Goal: Transaction & Acquisition: Obtain resource

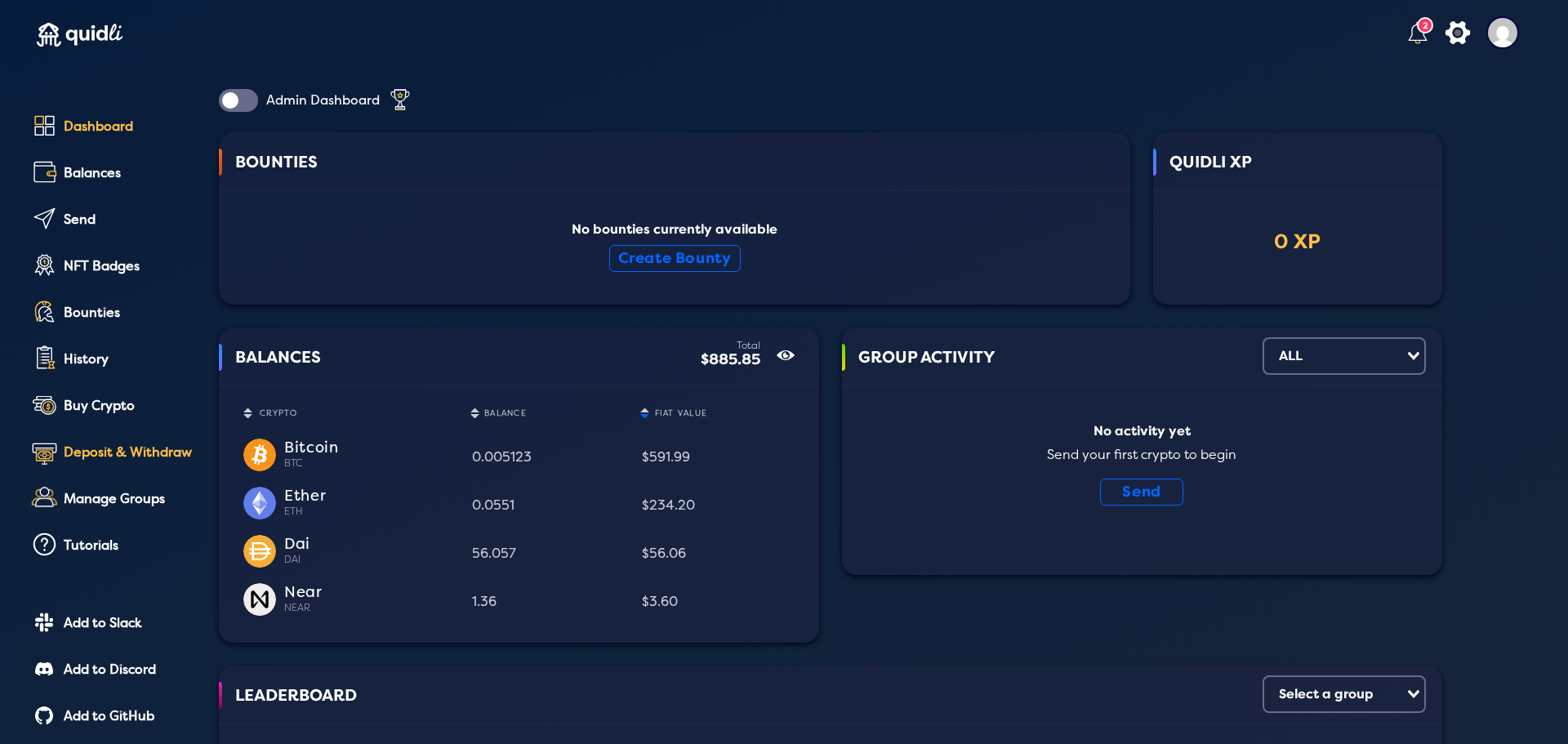
click at [129, 455] on div "Deposit & Withdraw" at bounding box center [130, 453] width 133 height 15
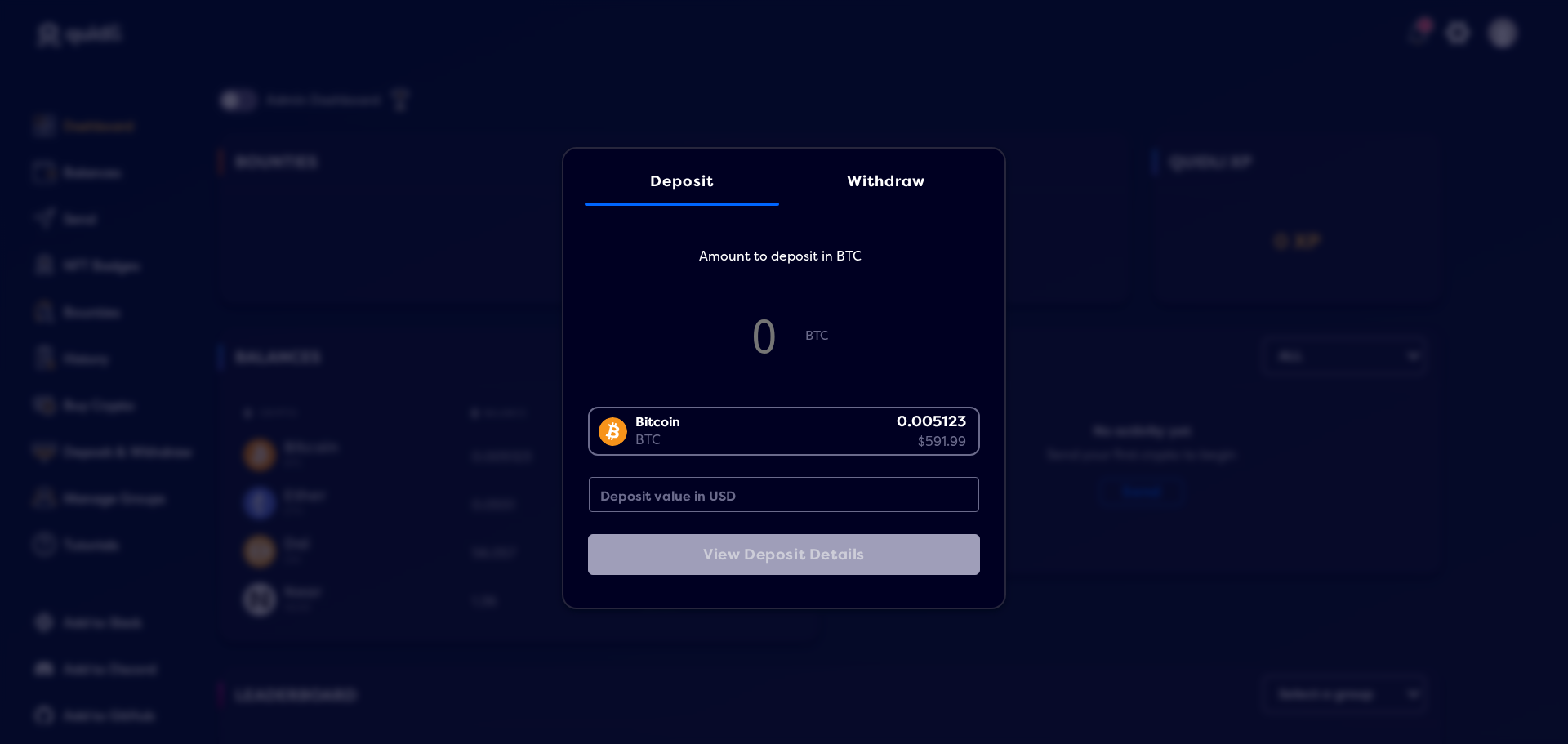
click at [930, 192] on link "Withdraw" at bounding box center [886, 182] width 194 height 49
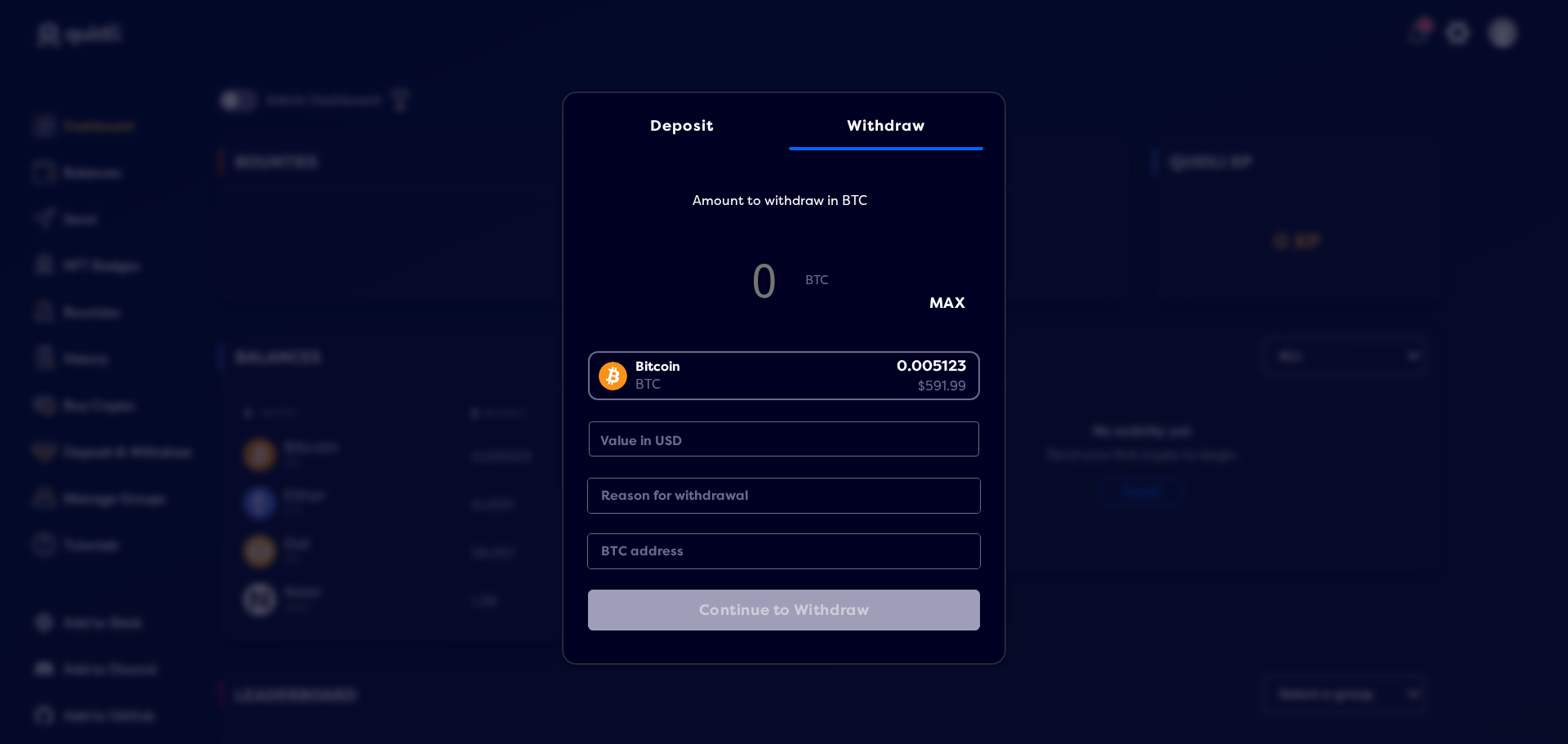
click at [933, 381] on div "Bitcoin BTC 0.005123 $591.99" at bounding box center [780, 374] width 382 height 43
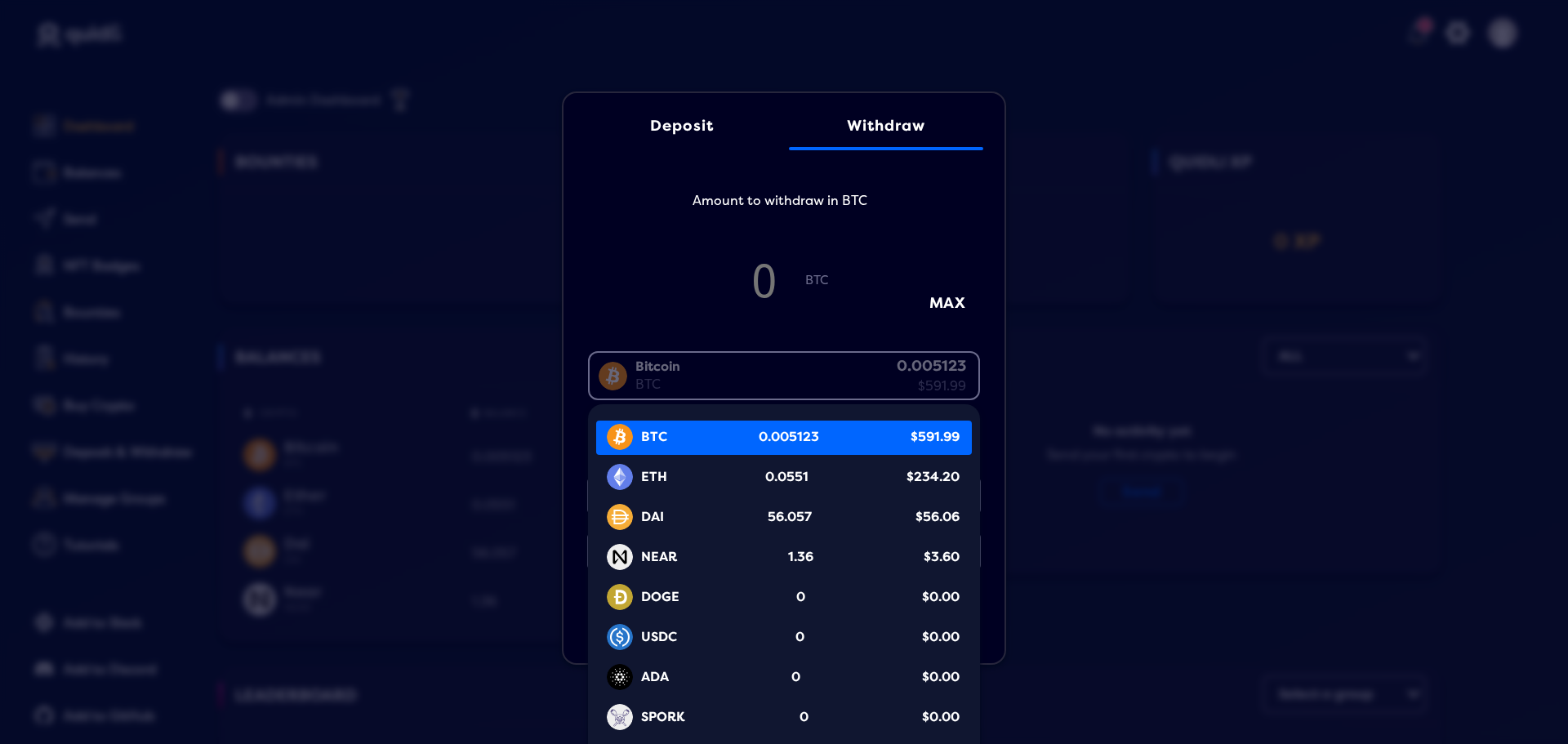
click at [797, 439] on span "0.005123" at bounding box center [789, 437] width 61 height 19
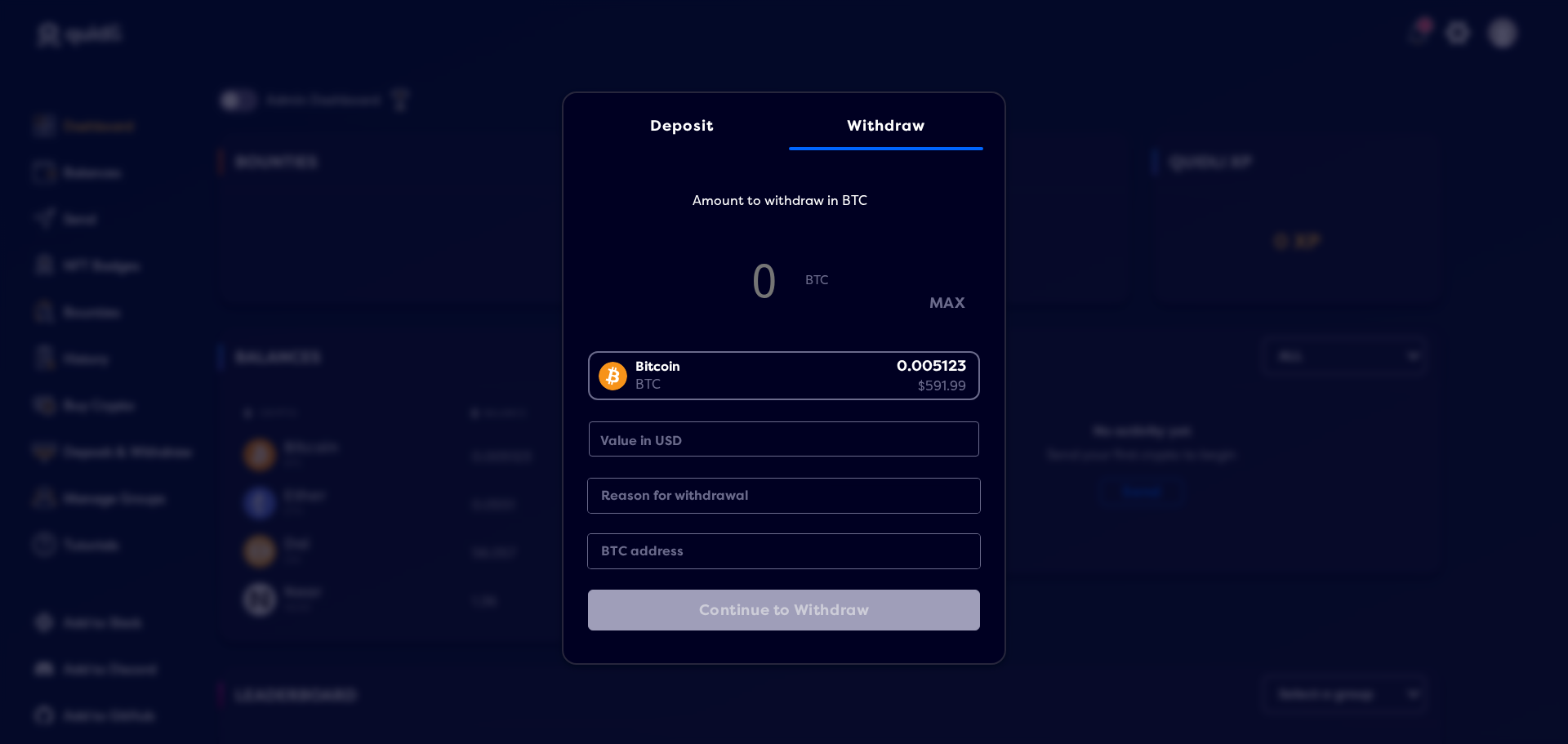
click at [929, 300] on button "MAX" at bounding box center [947, 303] width 82 height 27
type input "0.005117678919864688"
type input "591.39"
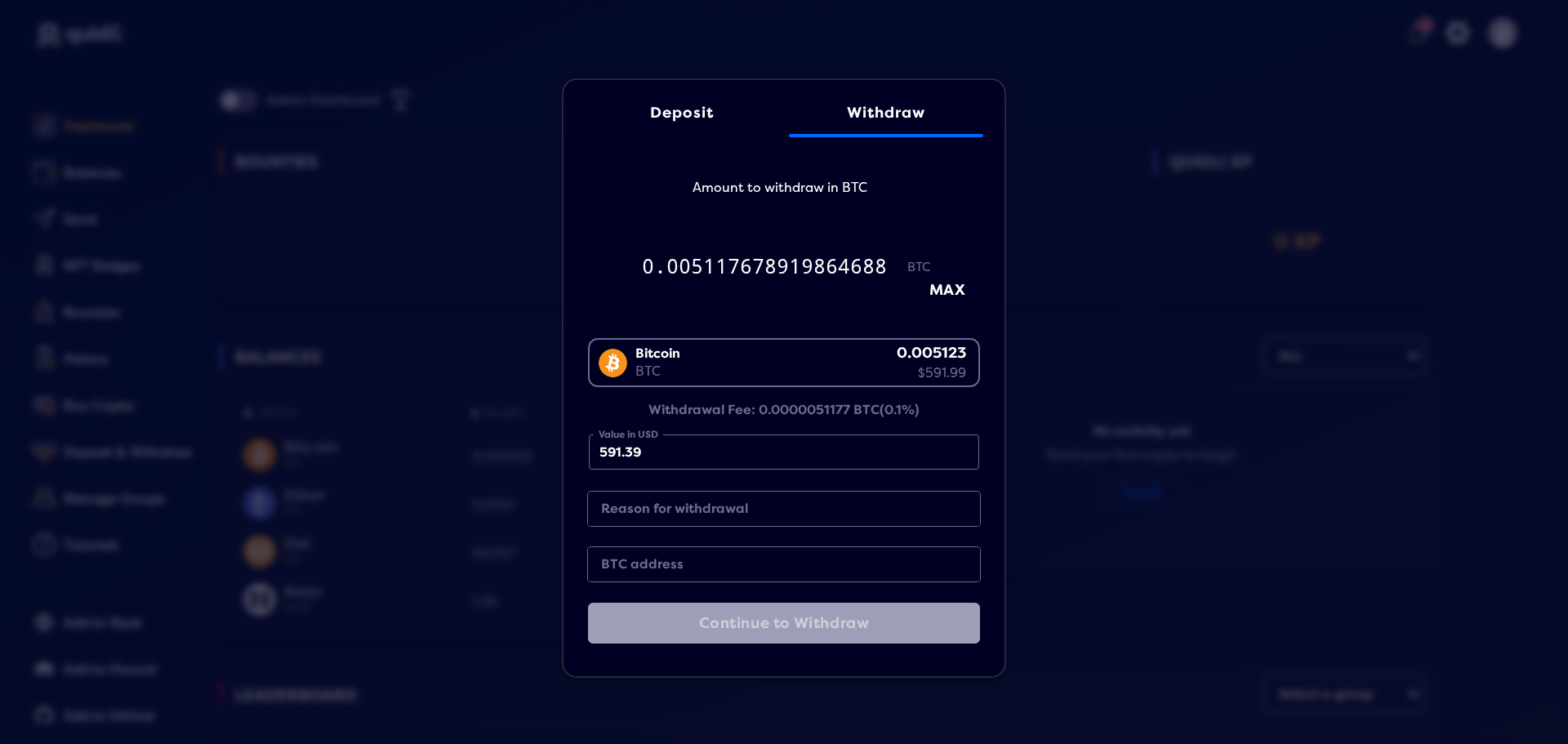
click at [1553, 737] on div "Deposit Withdraw Amount to withdraw in BTC 0.005117678919864688 BTC MAX Bitcoin…" at bounding box center [784, 372] width 1568 height 744
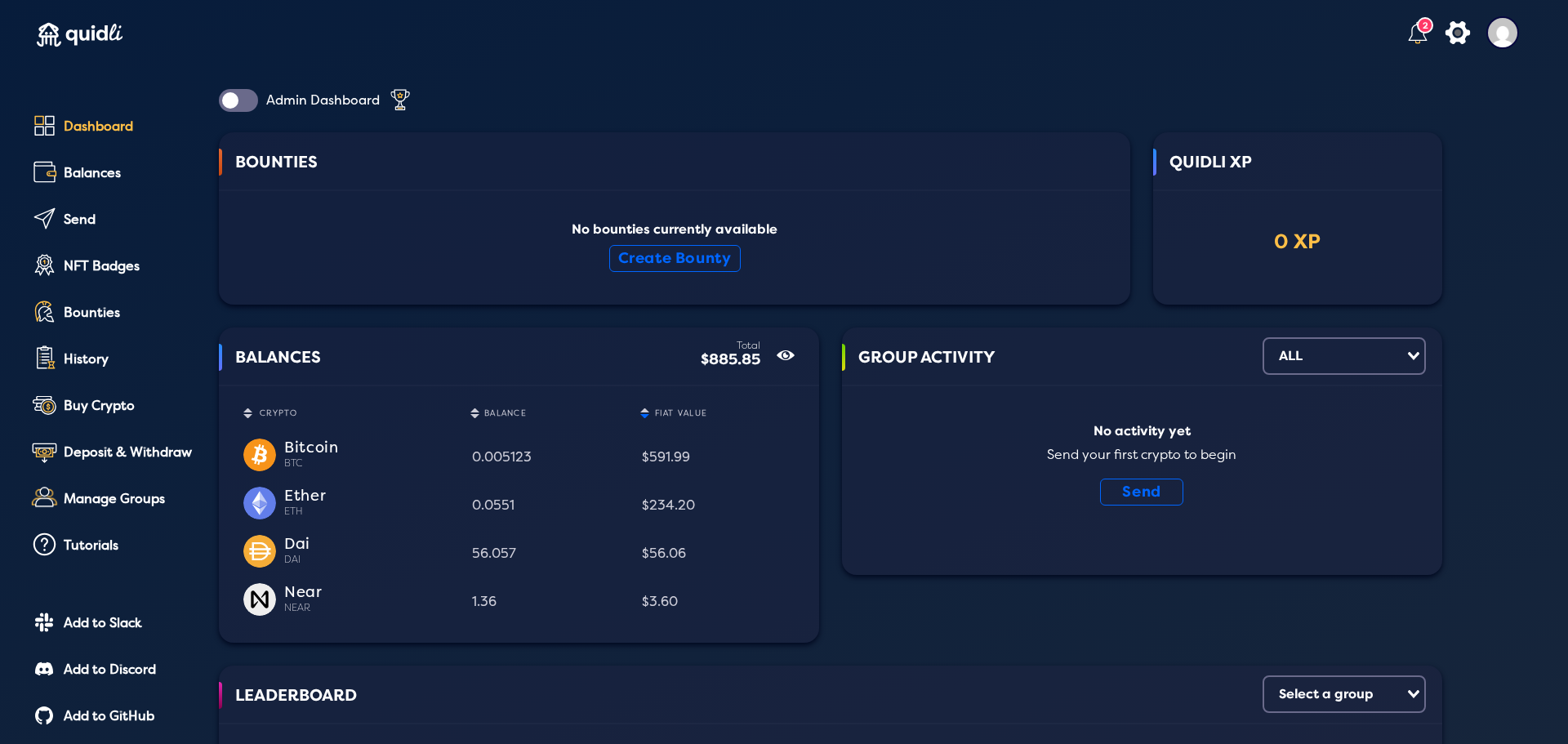
click at [224, 96] on div at bounding box center [238, 101] width 39 height 23
click at [0, 0] on input "checkbox" at bounding box center [0, 0] width 0 height 0
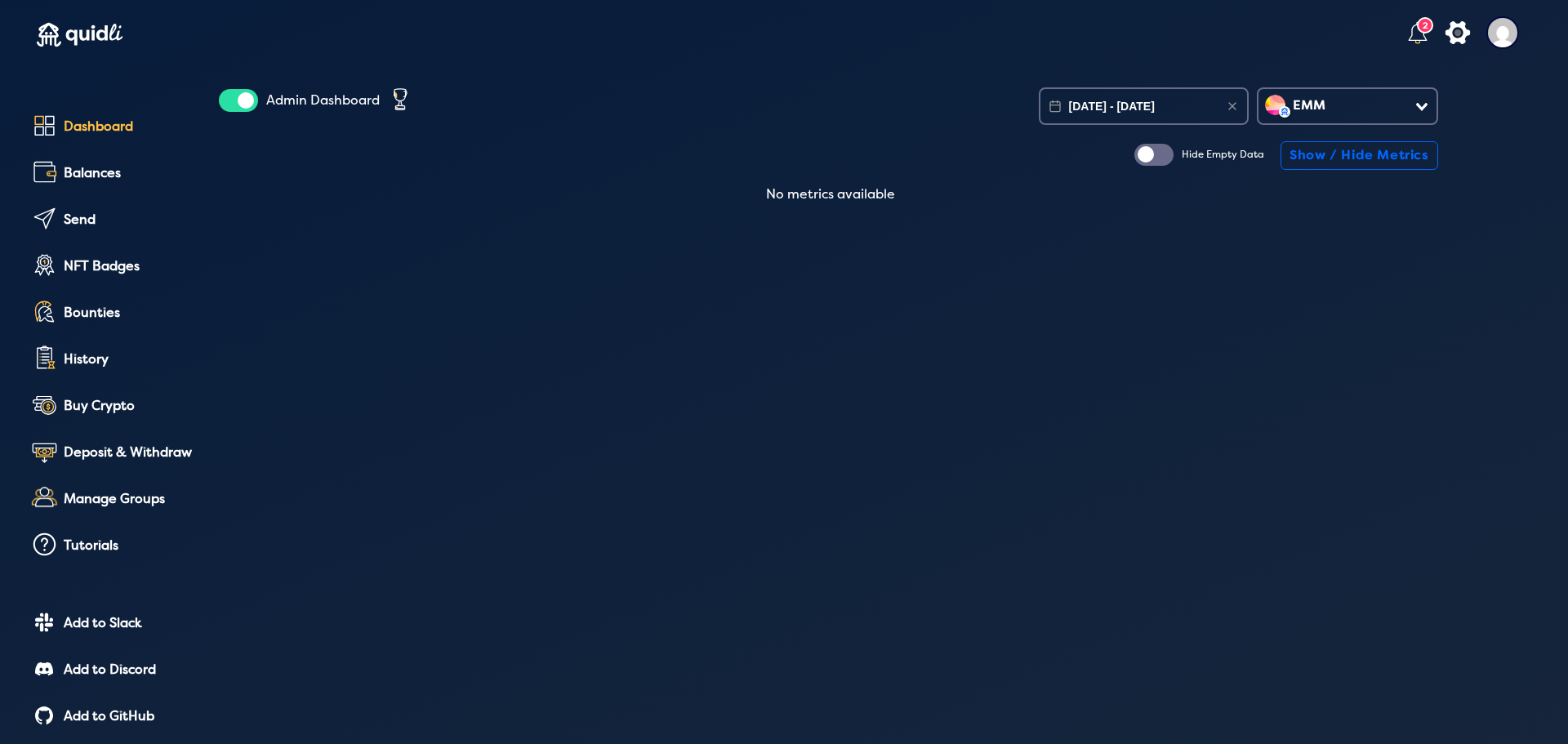
click at [244, 93] on div at bounding box center [238, 101] width 39 height 23
click at [0, 0] on input "checkbox" at bounding box center [0, 0] width 0 height 0
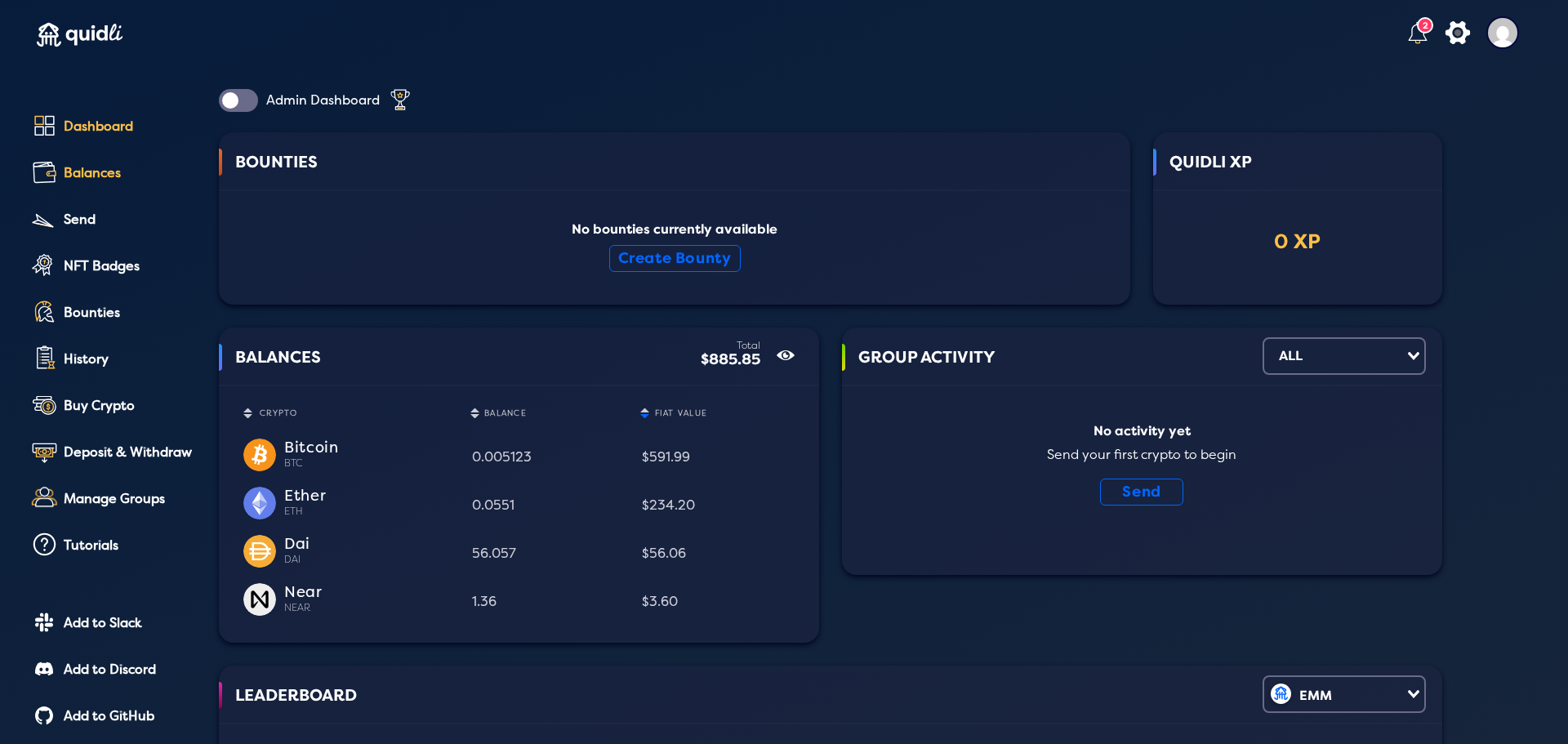
click at [129, 177] on div "Balances" at bounding box center [130, 173] width 133 height 15
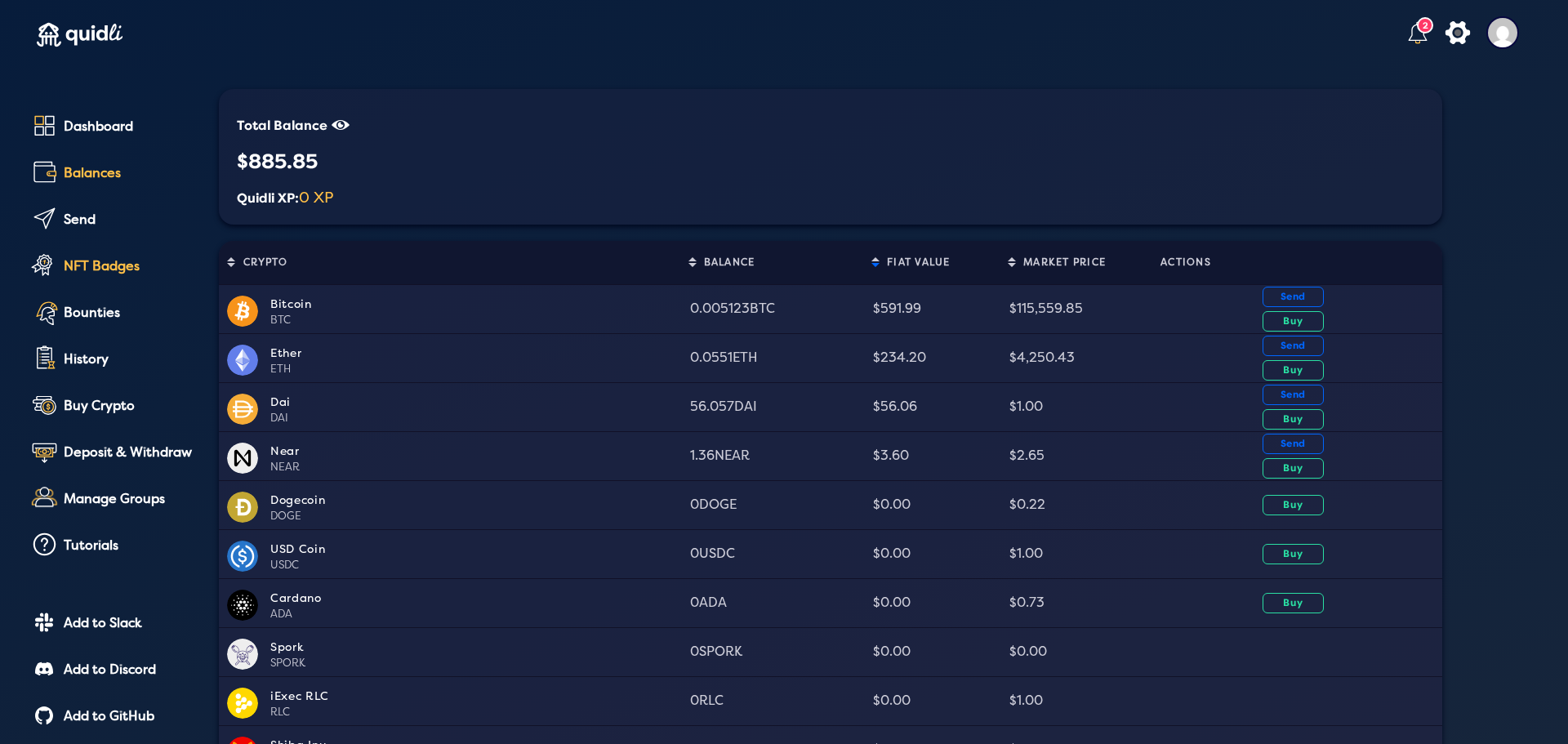
click at [106, 284] on link "NFT Badges" at bounding box center [111, 267] width 169 height 37
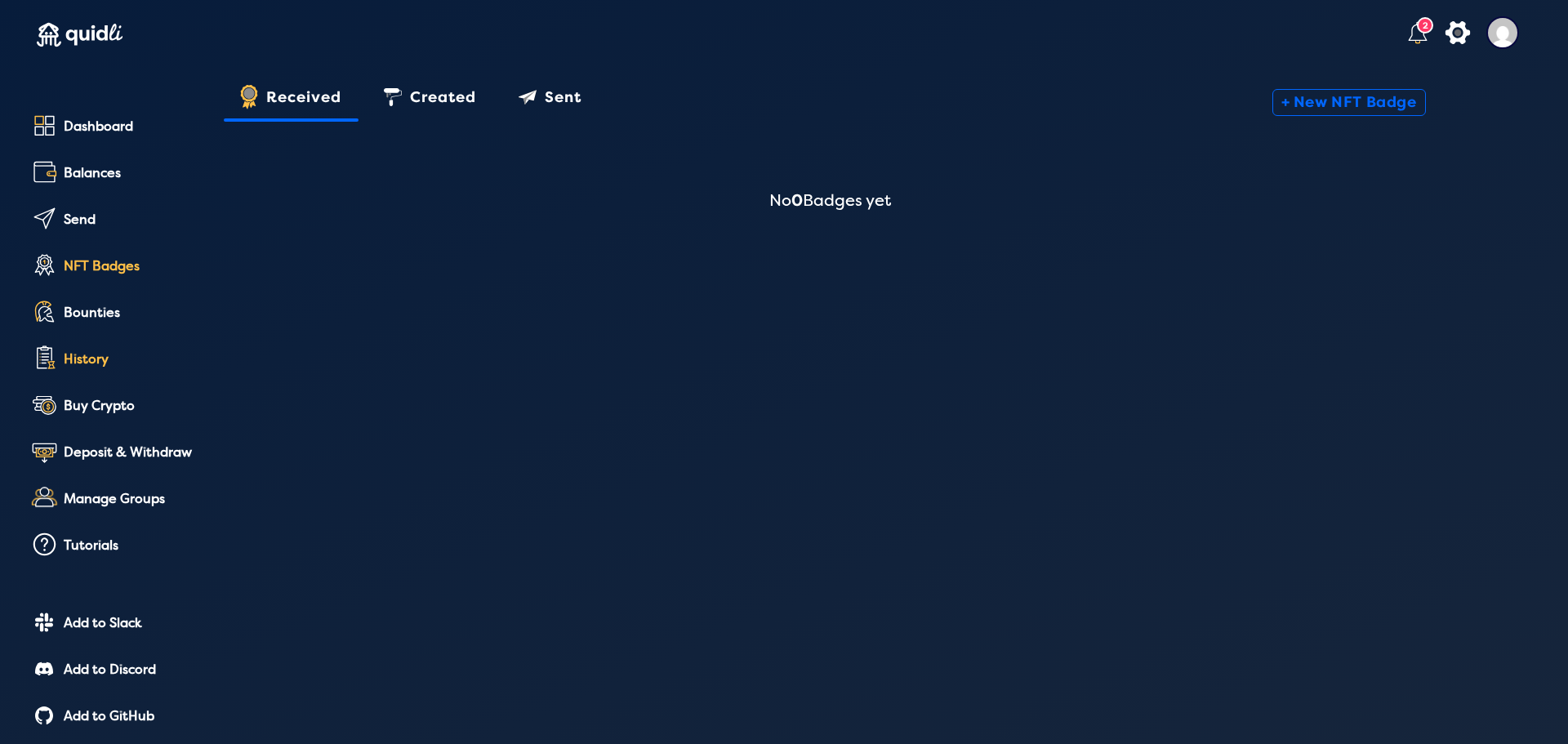
click at [97, 367] on div "History" at bounding box center [130, 359] width 133 height 15
select select "50"
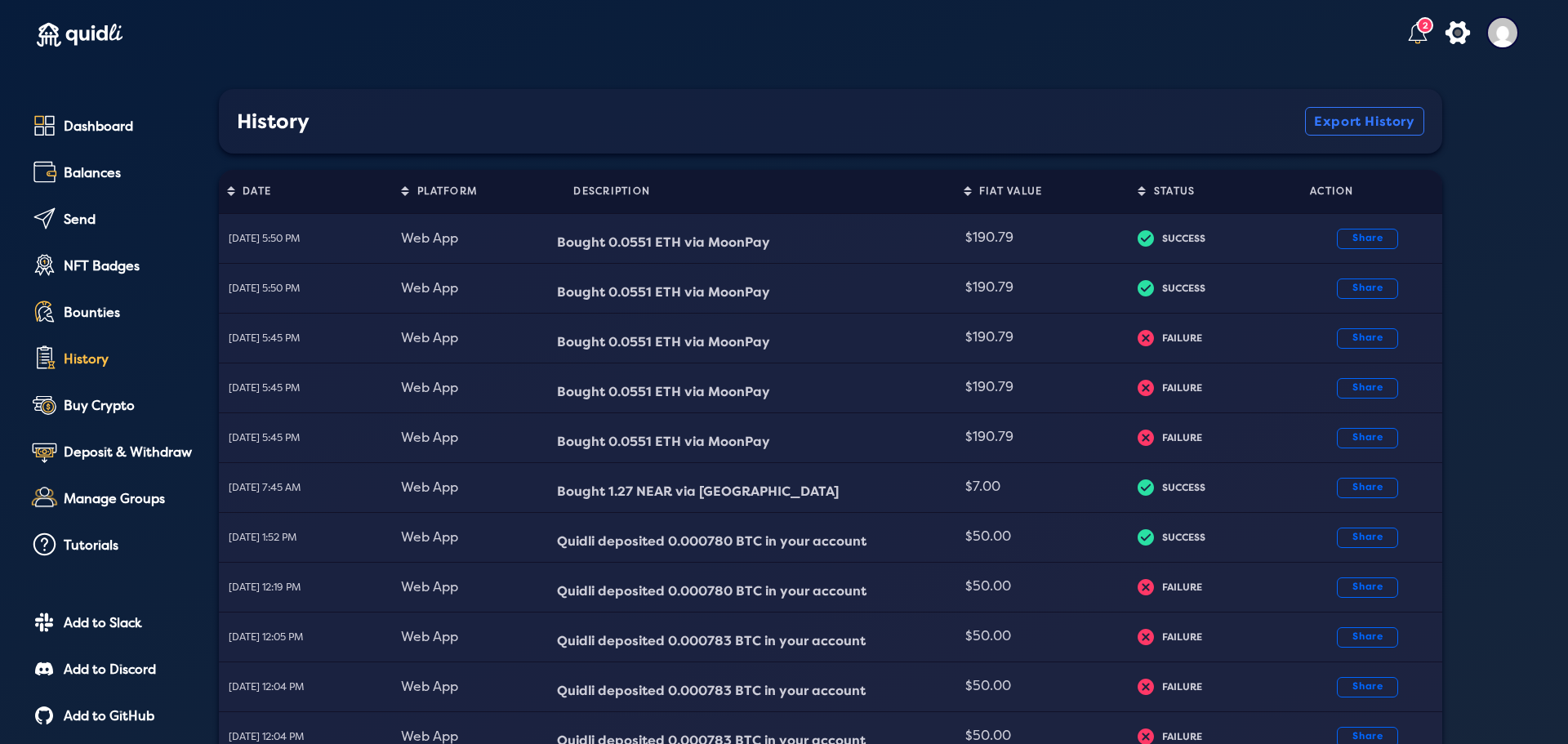
click at [1493, 19] on img at bounding box center [1502, 33] width 33 height 33
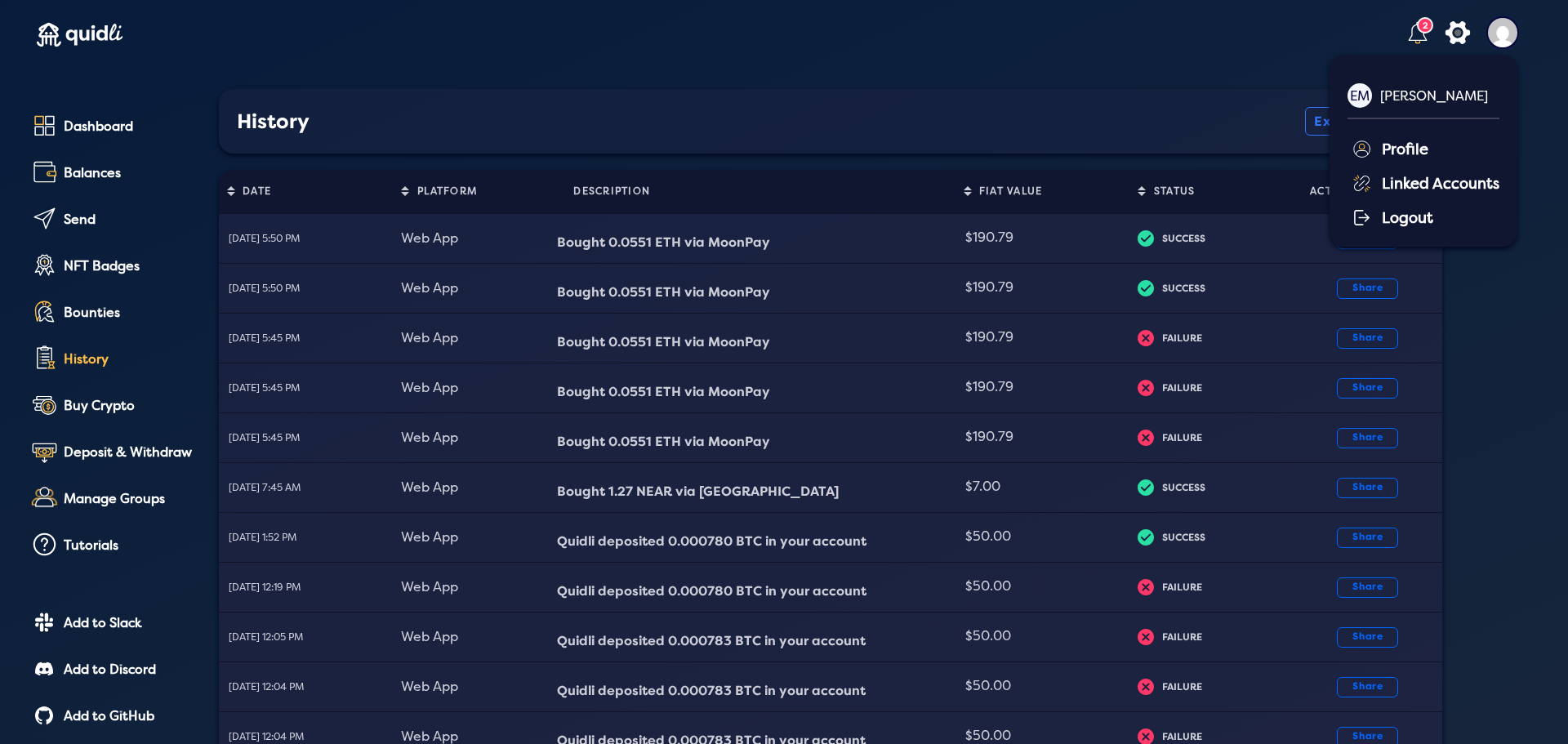
click at [1418, 219] on div "Logout" at bounding box center [1426, 216] width 148 height 25
